Goal: Transaction & Acquisition: Purchase product/service

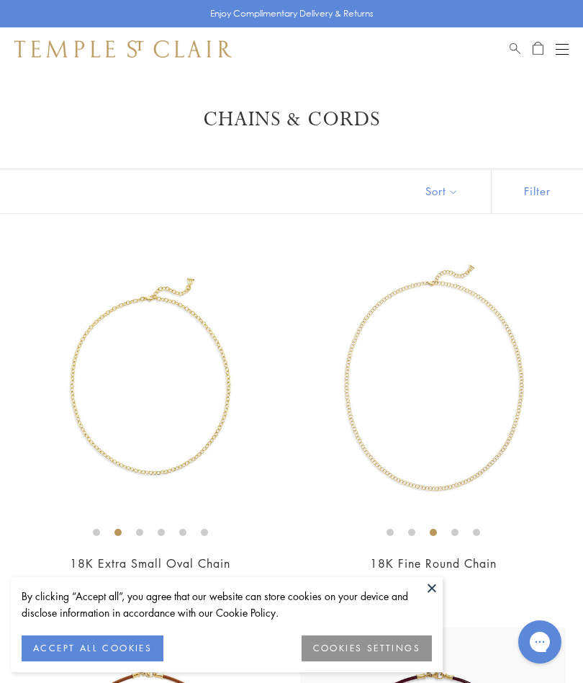
click at [490, 478] on img at bounding box center [433, 383] width 266 height 266
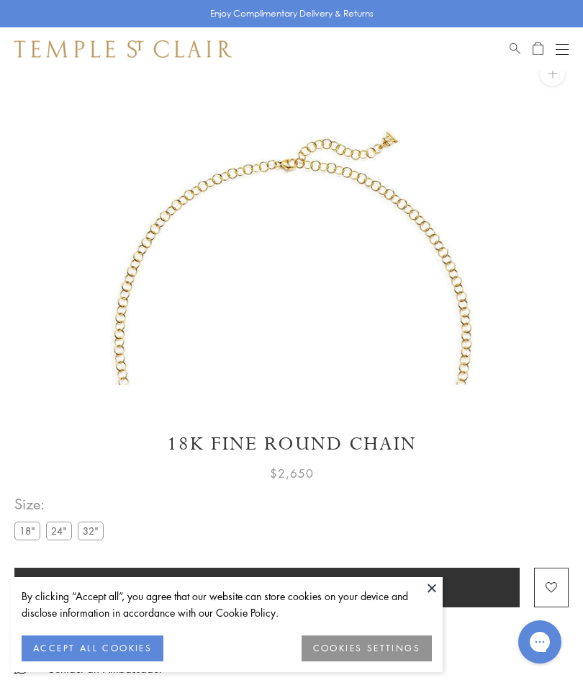
scroll to position [177, 0]
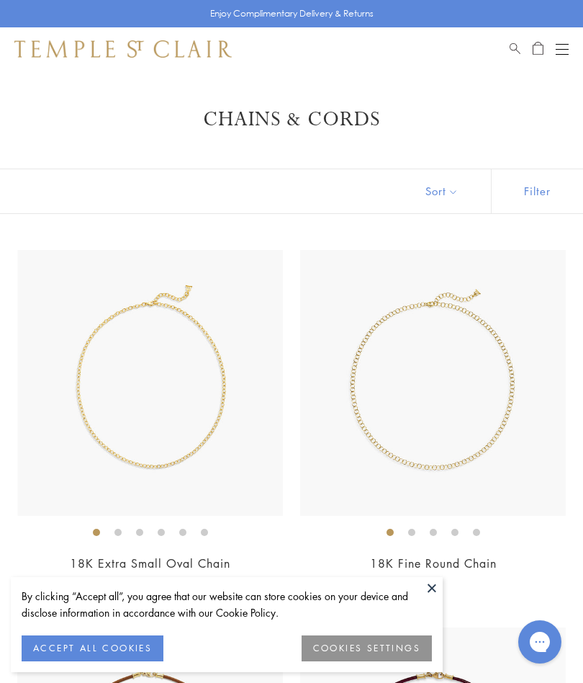
click at [197, 559] on link "18K Extra Small Oval Chain" at bounding box center [150, 563] width 161 height 16
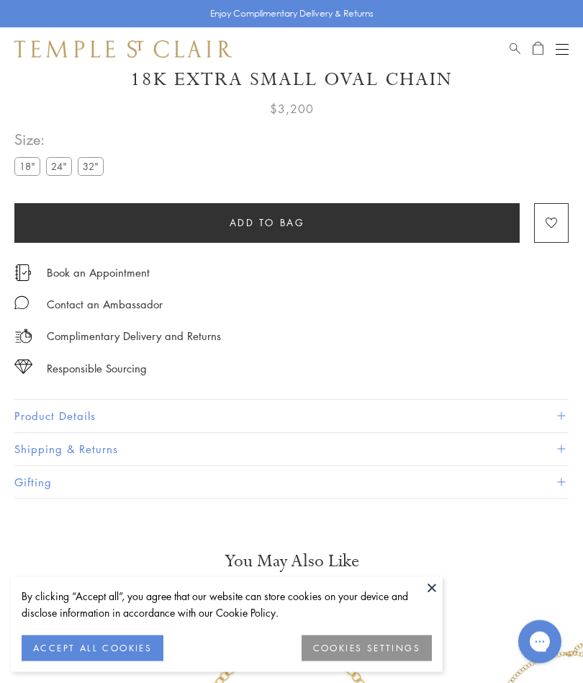
scroll to position [630, 0]
click at [69, 167] on label "24"" at bounding box center [59, 166] width 26 height 18
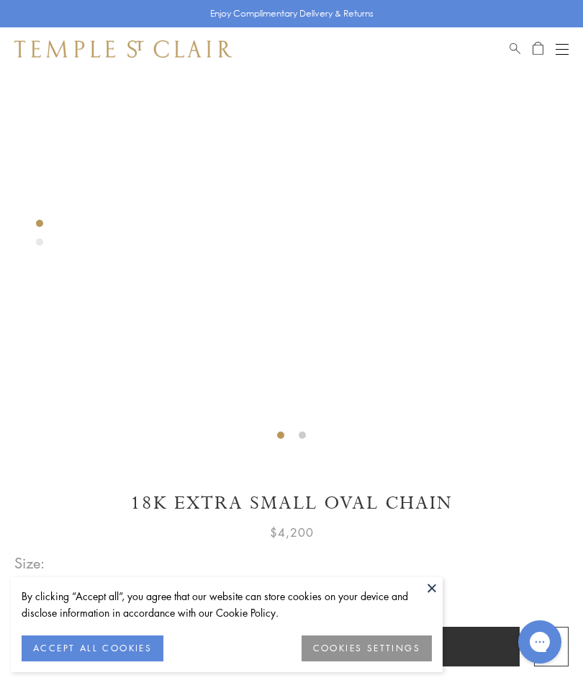
scroll to position [205, 0]
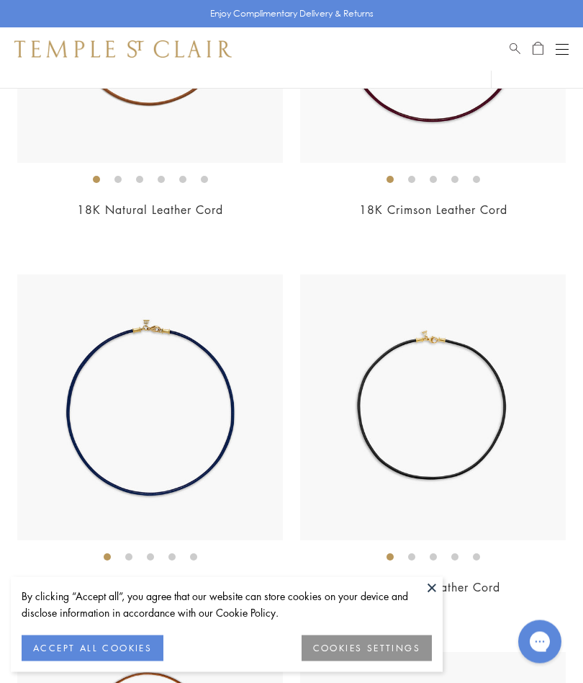
scroll to position [730, 0]
click at [123, 589] on link "18K Blue Leather Cord" at bounding box center [149, 587] width 127 height 16
